Goal: Task Accomplishment & Management: Complete application form

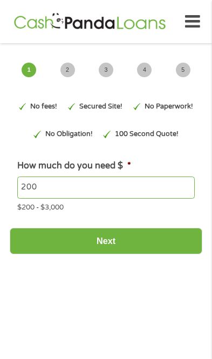
type input "EAIaIQobChMIocDi4P-CjwMVrGJHAR2ZrTTKEAAYAyAAEgJkMvD_BwE"
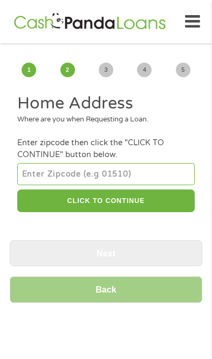
scroll to position [4, 4]
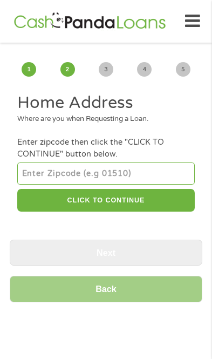
click at [79, 280] on div "Back Next" at bounding box center [106, 272] width 193 height 81
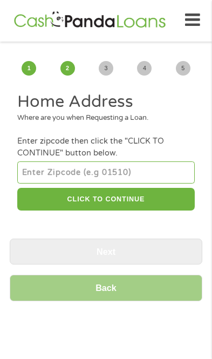
click at [53, 179] on input "number" at bounding box center [105, 173] width 177 height 22
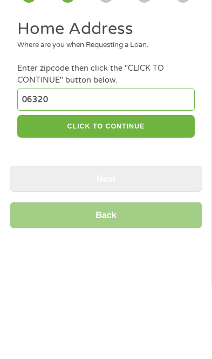
type input "06320"
click at [55, 187] on button "CLICK TO CONTINUE" at bounding box center [105, 198] width 177 height 23
type input "06320"
type input "[GEOGRAPHIC_DATA]"
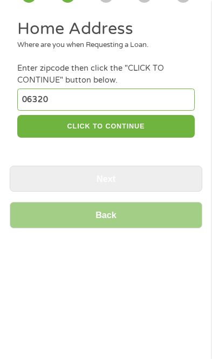
select select "[US_STATE]"
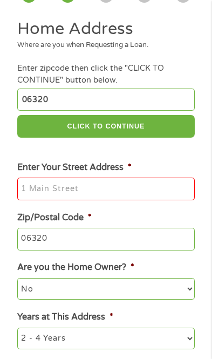
click at [40, 198] on input "Enter Your Street Address *" at bounding box center [105, 189] width 177 height 23
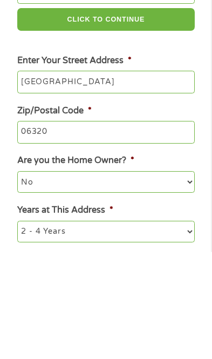
type input "[GEOGRAPHIC_DATA]"
click at [162, 228] on input "06320" at bounding box center [105, 239] width 177 height 23
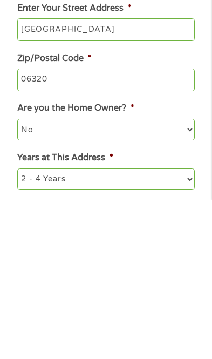
click at [164, 278] on select "No Yes" at bounding box center [105, 289] width 177 height 22
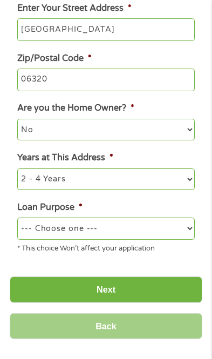
select select "yes"
click at [141, 190] on select "1 Year or less 1 - 2 Years 2 - 4 Years Over 4 Years" at bounding box center [105, 180] width 177 height 22
select select "60months"
click at [132, 237] on select "--- Choose one --- Pay Bills Debt Consolidation Home Improvement Major Purchase…" at bounding box center [105, 229] width 177 height 22
select select "other"
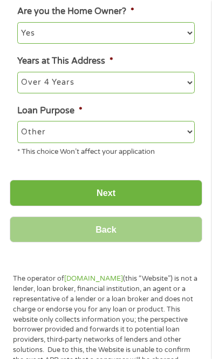
scroll to position [351, 0]
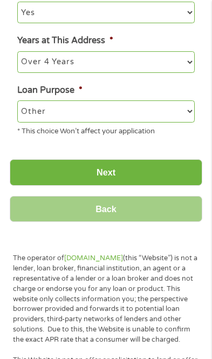
click at [140, 184] on input "Next" at bounding box center [106, 172] width 193 height 26
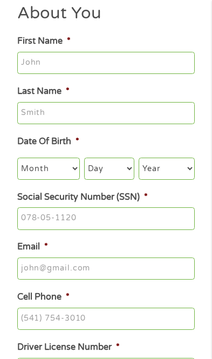
scroll to position [2, 0]
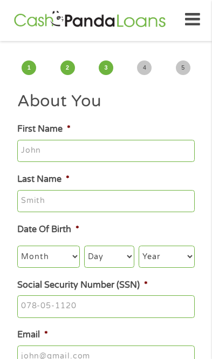
click at [33, 159] on input "First Name *" at bounding box center [105, 151] width 177 height 23
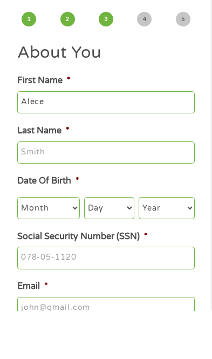
type input "Alece"
click at [158, 190] on input "Last Name *" at bounding box center [105, 201] width 177 height 23
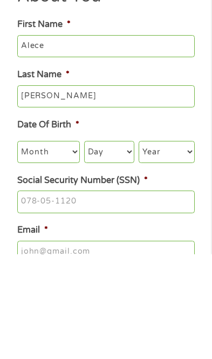
type input "[PERSON_NAME]"
click at [64, 246] on select "Month 1 2 3 4 5 6 7 8 9 10 11 12" at bounding box center [48, 257] width 62 height 22
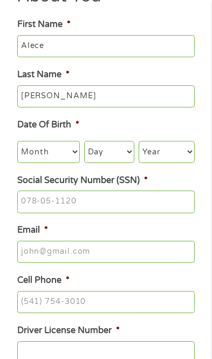
select select "7"
click at [124, 163] on select "Day 1 2 3 4 5 6 7 8 9 10 11 12 13 14 15 16 17 18 19 20 21 22 23 24 25 26 27 28 …" at bounding box center [109, 152] width 50 height 22
click at [125, 158] on select "Day 1 2 3 4 5 6 7 8 9 10 11 12 13 14 15 16 17 18 19 20 21 22 23 24 25 26 27 28 …" at bounding box center [109, 152] width 50 height 22
select select "9"
click at [189, 158] on select "Year [DATE] 2006 2005 2004 2003 2002 2001 2000 1999 1998 1997 1996 1995 1994 19…" at bounding box center [167, 152] width 56 height 22
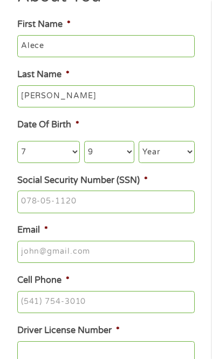
click at [179, 160] on select "Year [DATE] 2006 2005 2004 2003 2002 2001 2000 1999 1998 1997 1996 1995 1994 19…" at bounding box center [167, 152] width 56 height 22
select select "1980"
click at [149, 203] on input "Social Security Number (SSN) *" at bounding box center [105, 202] width 177 height 23
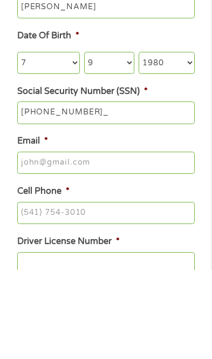
type input "093-64-2383"
click at [132, 241] on input "Email *" at bounding box center [105, 252] width 177 height 23
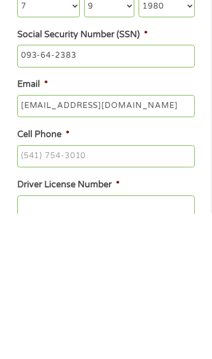
type input "[EMAIL_ADDRESS][DOMAIN_NAME]"
click at [146, 291] on input "Cell Phone *" at bounding box center [105, 302] width 177 height 23
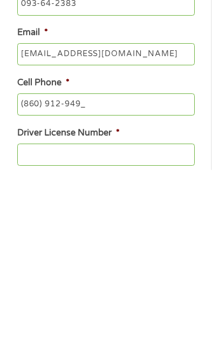
type input "[PHONE_NUMBER]"
click at [151, 333] on input "Driver License Number *" at bounding box center [105, 344] width 177 height 23
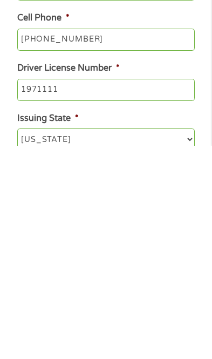
type input "1971111"
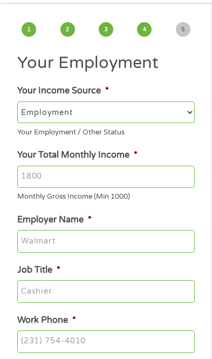
scroll to position [0, 0]
